Goal: Information Seeking & Learning: Understand process/instructions

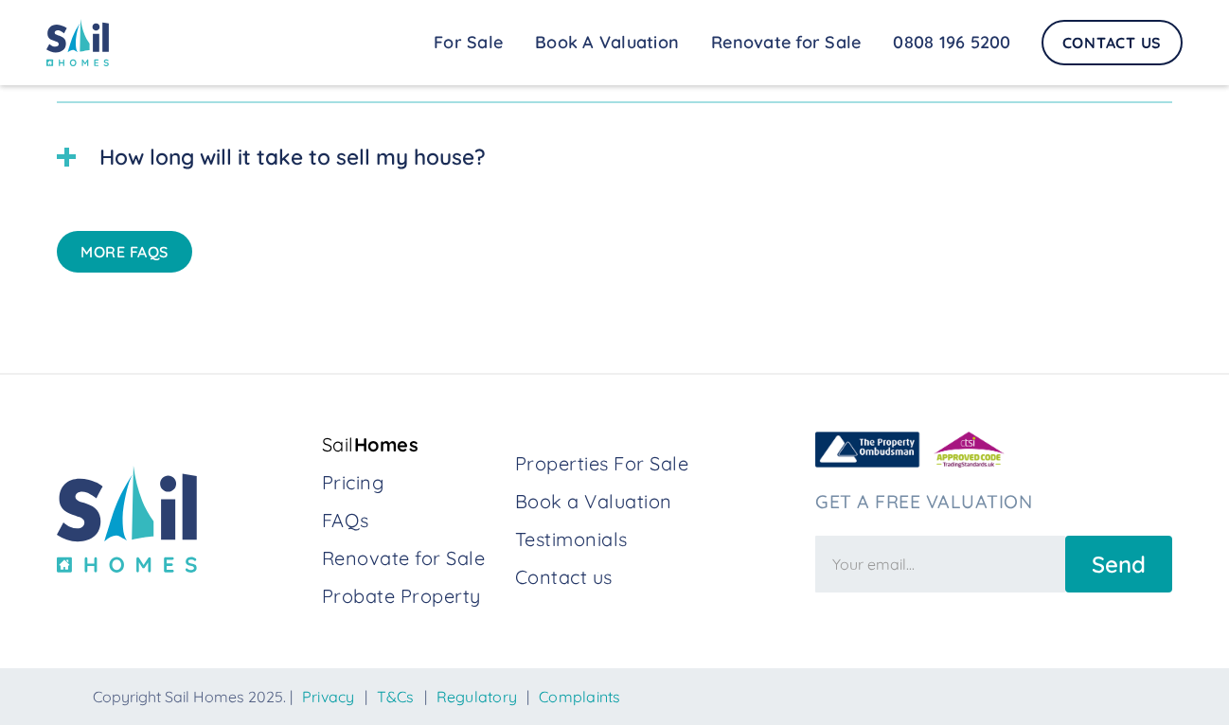
scroll to position [4882, 0]
click at [339, 485] on link "Pricing" at bounding box center [411, 483] width 178 height 27
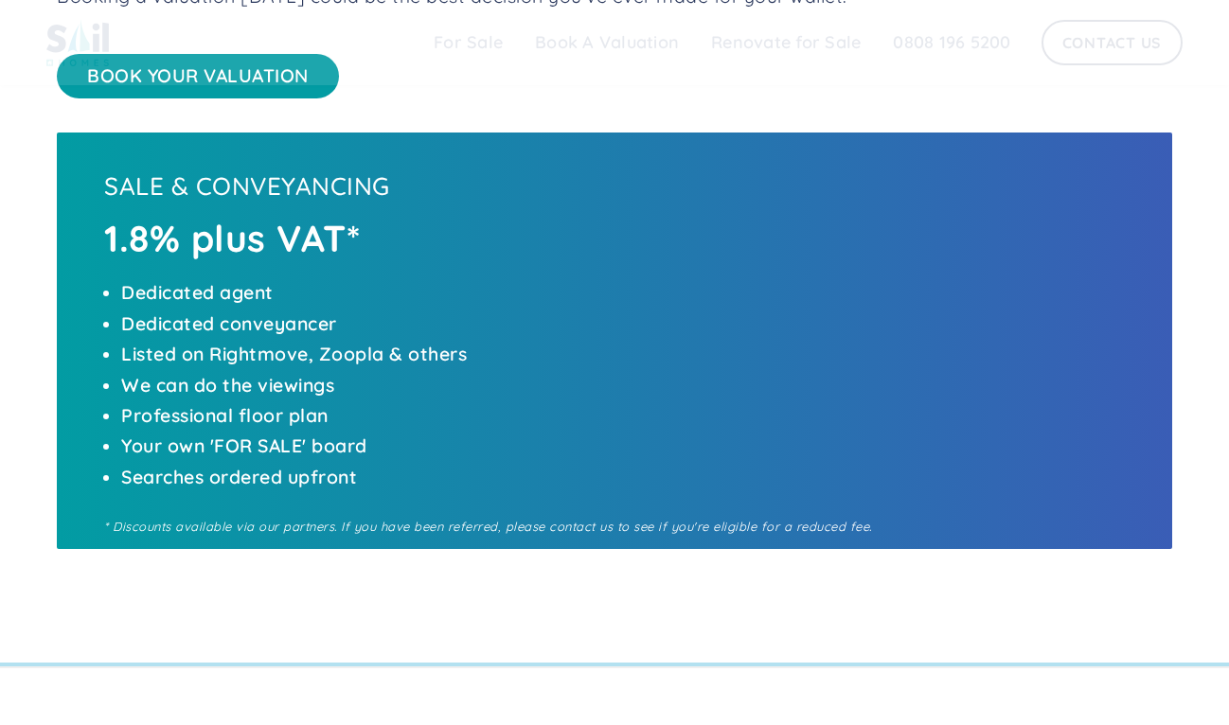
scroll to position [956, 0]
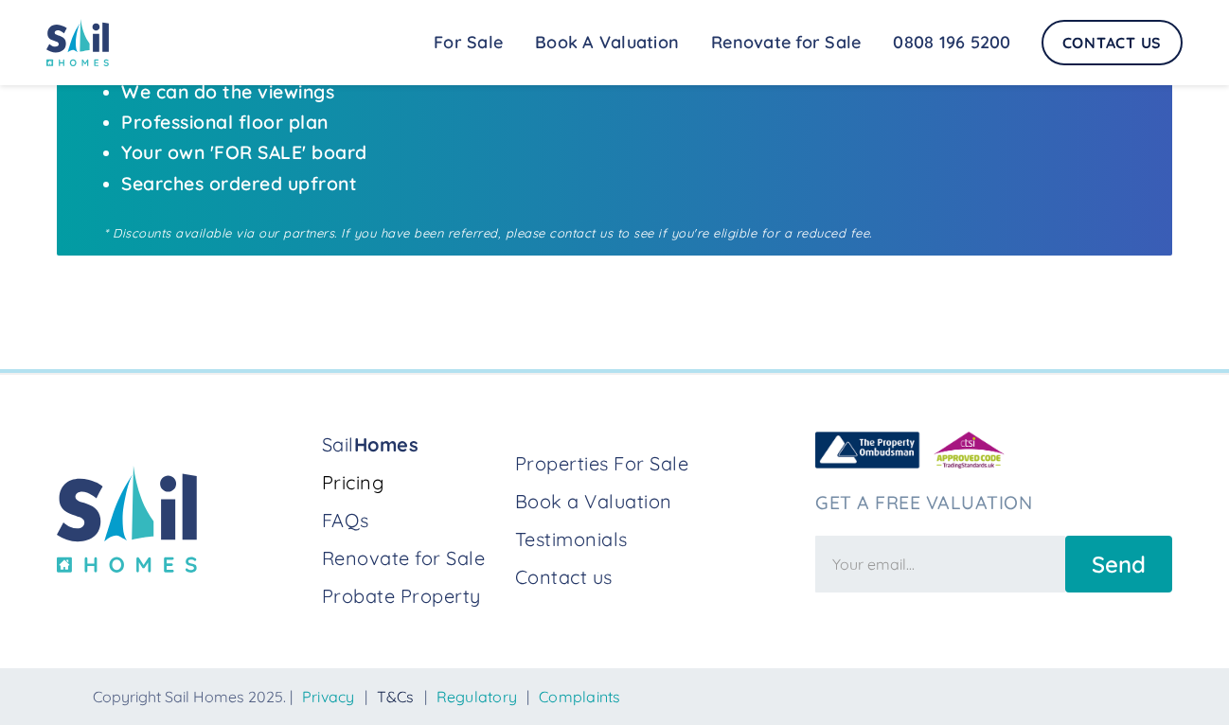
click at [412, 692] on link "T&Cs" at bounding box center [396, 696] width 38 height 19
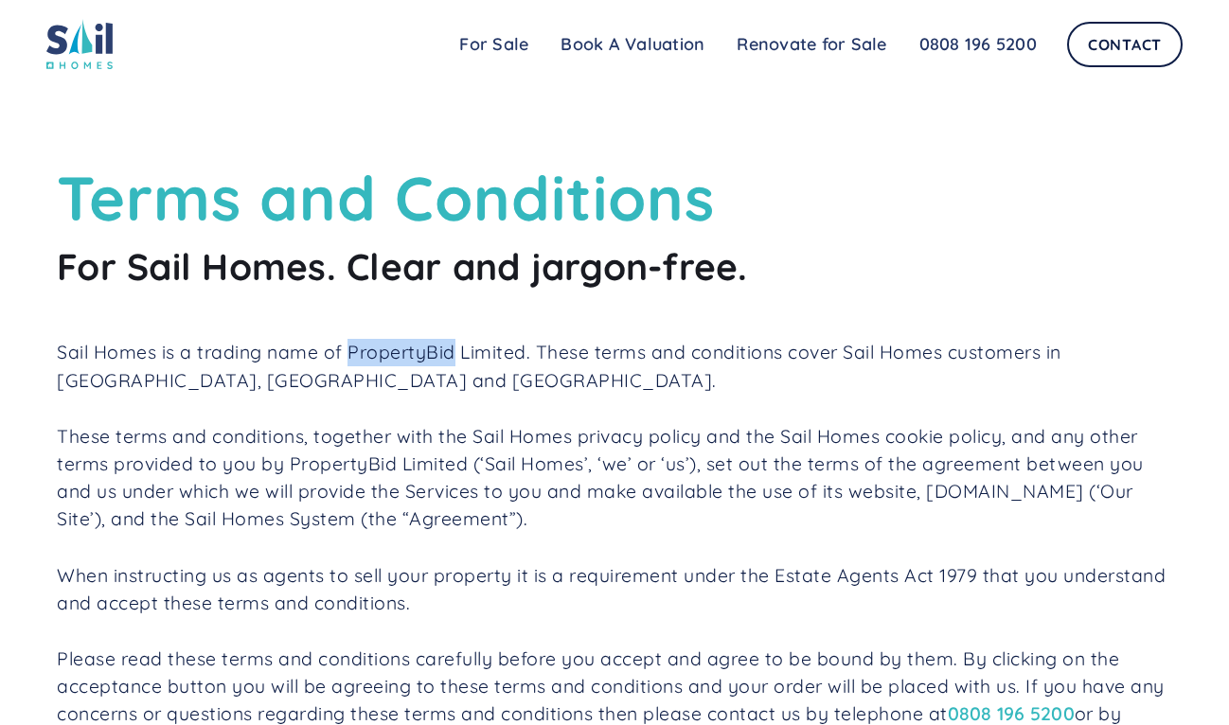
drag, startPoint x: 462, startPoint y: 352, endPoint x: 350, endPoint y: 361, distance: 112.0
click at [350, 361] on p "Sail Homes is a trading name of PropertyBid Limited. These terms and conditions…" at bounding box center [614, 366] width 1115 height 55
copy p "PropertyBid"
click at [330, 45] on div "Sail Home For Sale FAQs Blog Testimonials Renovate for Sale Book A Valuation Re…" at bounding box center [614, 44] width 1136 height 50
